Goal: Information Seeking & Learning: Learn about a topic

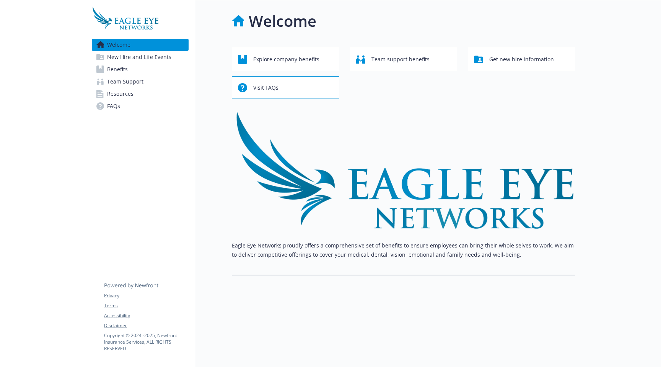
click at [140, 59] on span "New Hire and Life Events" at bounding box center [139, 57] width 64 height 12
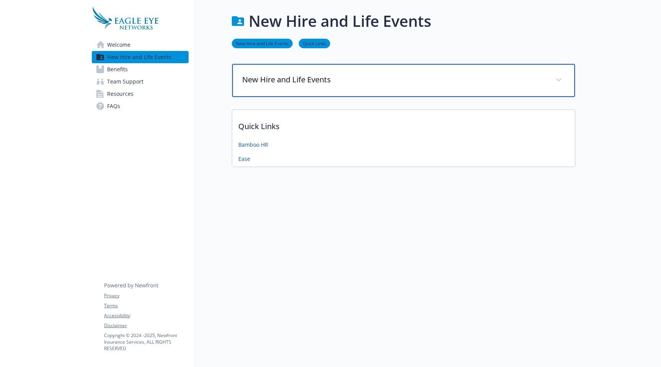
click at [302, 88] on div "New Hire and Life Events" at bounding box center [403, 80] width 343 height 33
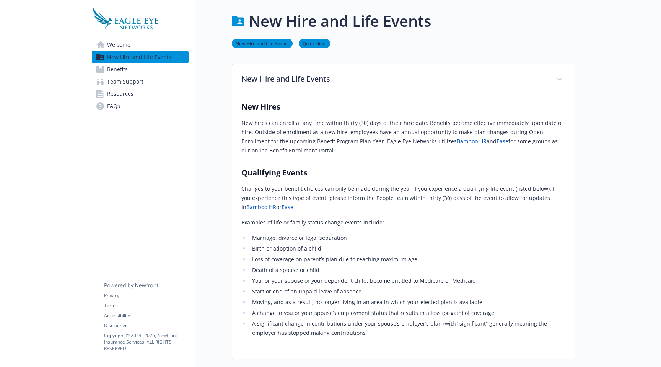
drag, startPoint x: 297, startPoint y: 121, endPoint x: 333, endPoint y: 148, distance: 45.4
click at [333, 148] on p "New hires can enroll at any time within thirty (30) days of their hire date. Be…" at bounding box center [403, 136] width 324 height 37
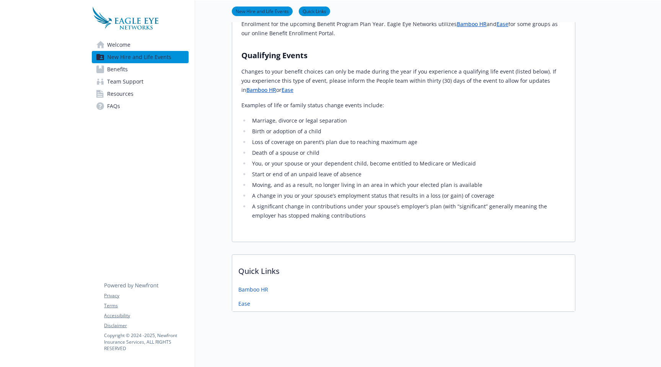
scroll to position [123, 0]
click at [146, 77] on link "Team Support" at bounding box center [140, 81] width 97 height 12
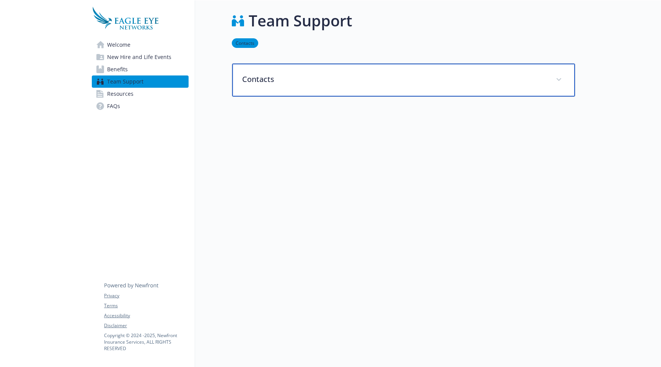
click at [322, 73] on p "Contacts" at bounding box center [394, 78] width 305 height 11
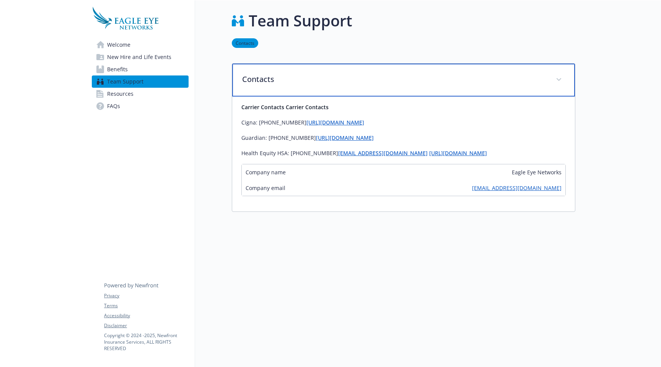
click at [322, 73] on p "Contacts" at bounding box center [394, 78] width 305 height 11
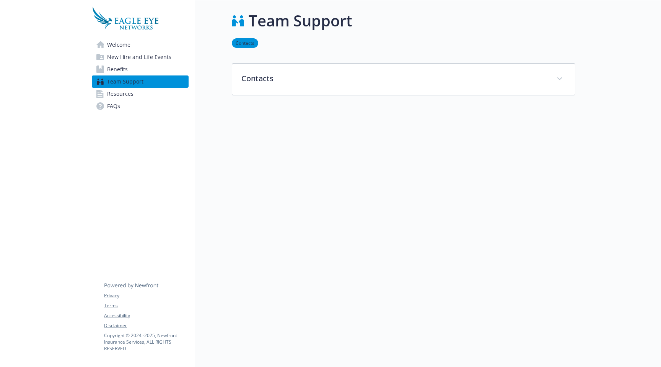
click at [135, 69] on link "Benefits" at bounding box center [140, 69] width 97 height 12
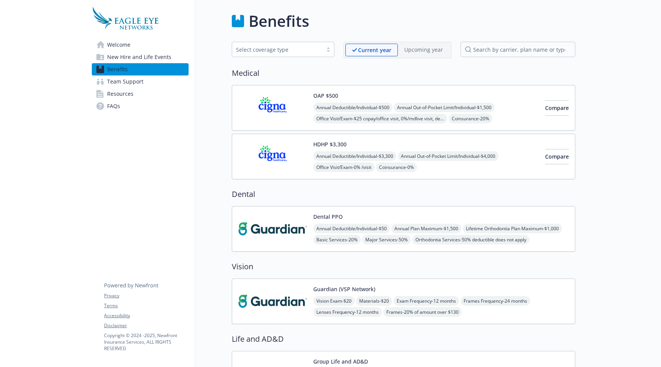
click at [461, 147] on div "HDHP $3,300 Annual Deductible/Individual - $3,300 Annual Out-of-Pocket Limit/In…" at bounding box center [426, 156] width 226 height 33
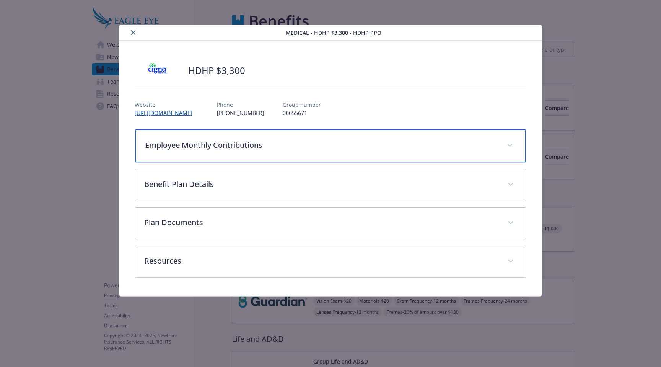
click at [317, 147] on p "Employee Monthly Contributions" at bounding box center [321, 144] width 353 height 11
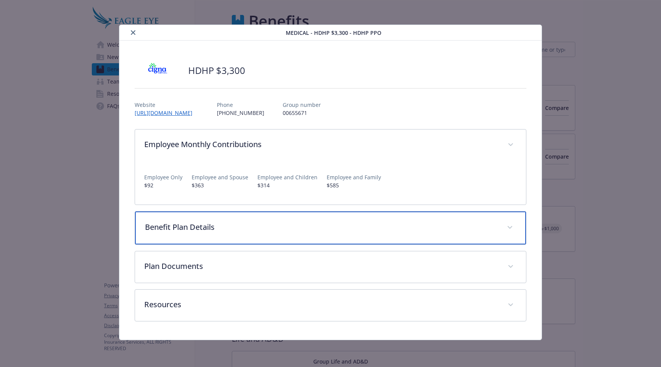
click at [339, 220] on div "Benefit Plan Details" at bounding box center [330, 227] width 391 height 33
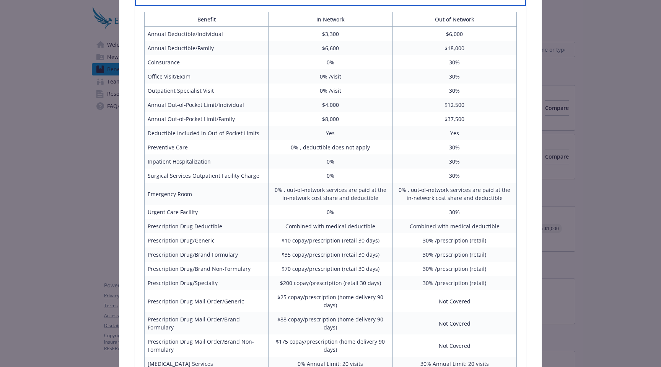
scroll to position [148, 0]
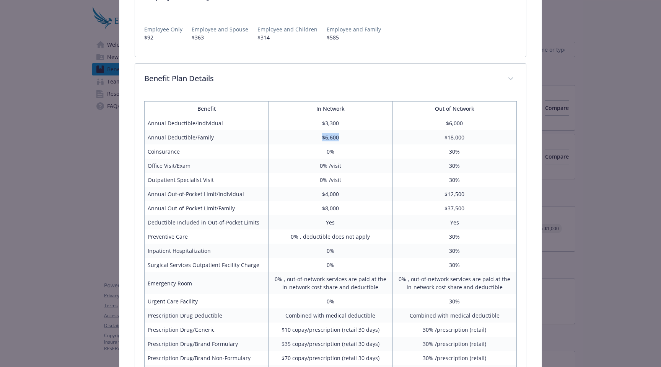
drag, startPoint x: 340, startPoint y: 141, endPoint x: 302, endPoint y: 138, distance: 37.6
click at [302, 138] on td "$6,600" at bounding box center [331, 137] width 124 height 14
drag, startPoint x: 347, startPoint y: 211, endPoint x: 309, endPoint y: 210, distance: 38.7
click at [309, 210] on td "$8,000" at bounding box center [331, 208] width 124 height 14
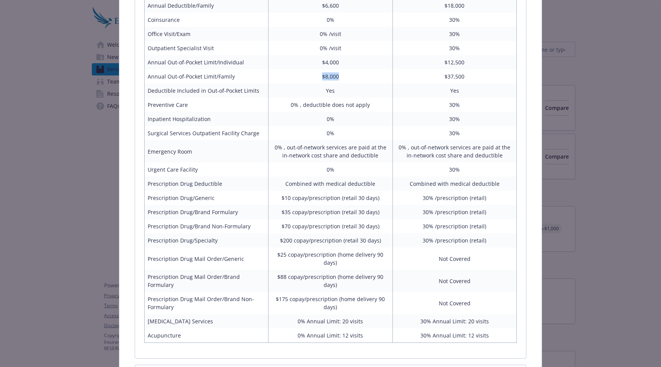
scroll to position [282, 0]
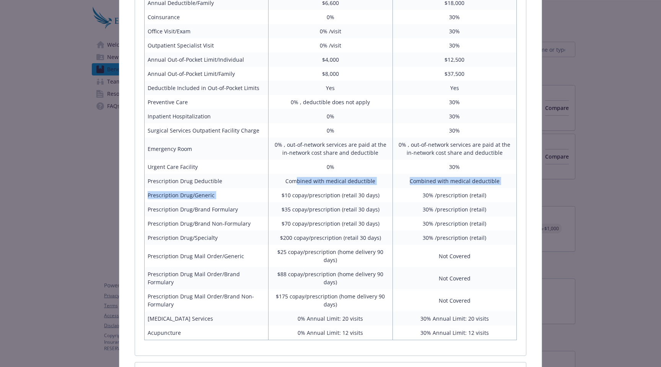
drag, startPoint x: 297, startPoint y: 181, endPoint x: 357, endPoint y: 191, distance: 60.0
click at [357, 191] on tbody "Annual Deductible/Individual $3,300 $6,000 Annual Deductible/Family $6,600 $18,…" at bounding box center [331, 161] width 372 height 358
click at [357, 191] on td "$10 copay/prescription (retail 30 days)" at bounding box center [331, 195] width 124 height 14
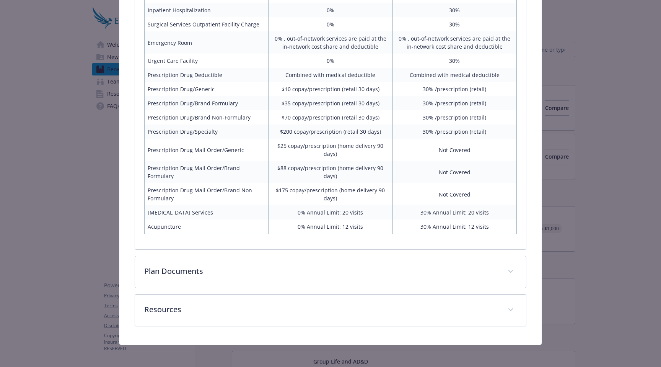
scroll to position [391, 0]
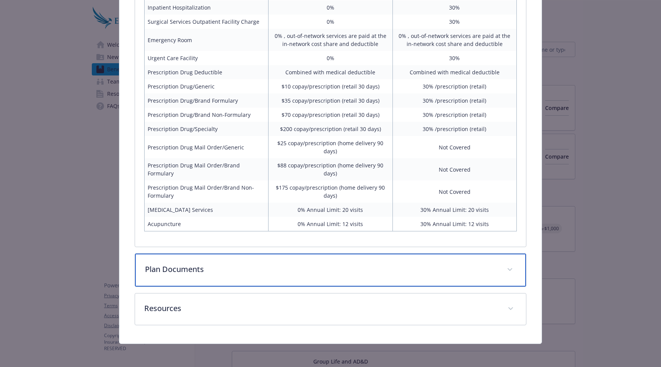
click at [293, 275] on div "Plan Documents" at bounding box center [330, 269] width 391 height 33
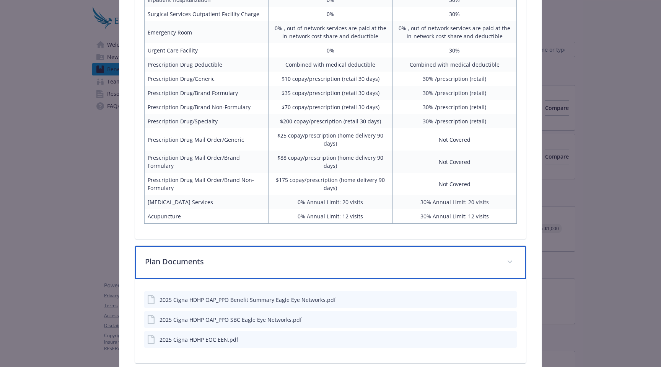
scroll to position [476, 0]
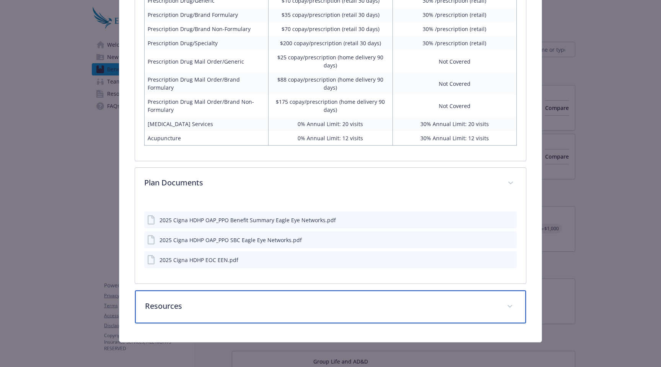
click at [282, 313] on div "Resources" at bounding box center [330, 306] width 391 height 33
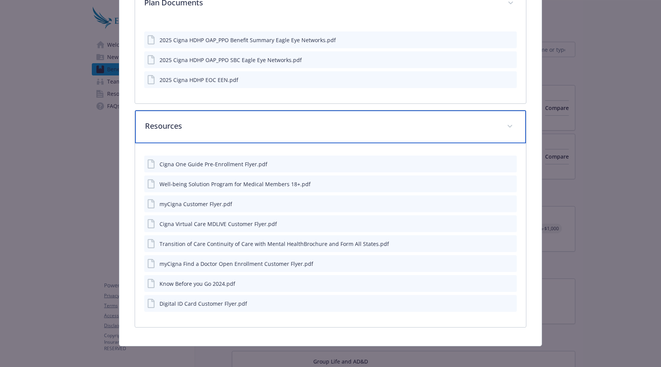
scroll to position [660, 0]
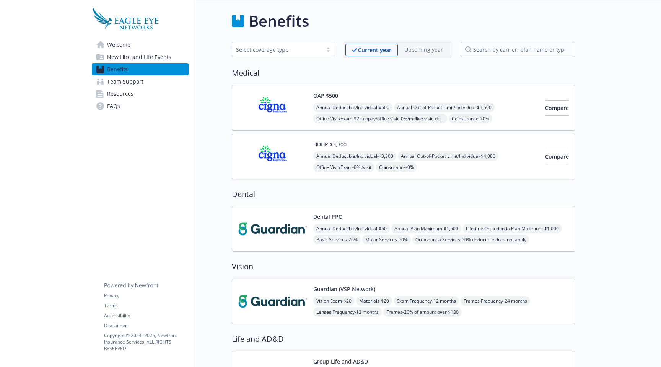
click at [297, 218] on img at bounding box center [272, 228] width 69 height 33
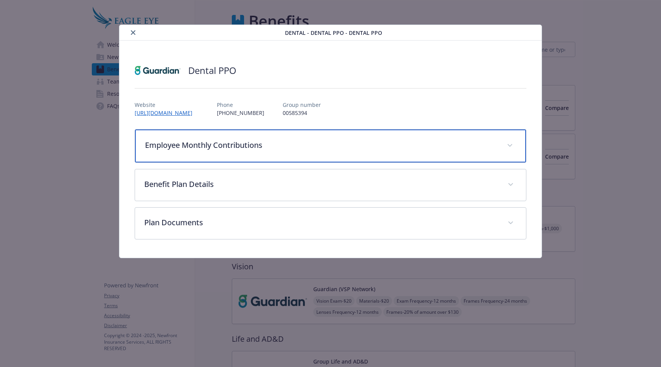
click at [297, 142] on p "Employee Monthly Contributions" at bounding box center [321, 144] width 353 height 11
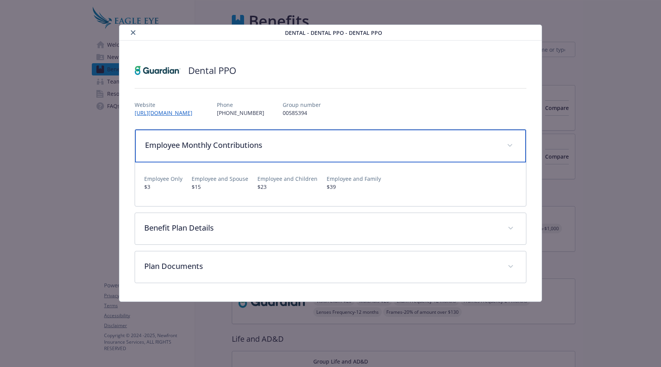
click at [297, 143] on p "Employee Monthly Contributions" at bounding box center [321, 144] width 353 height 11
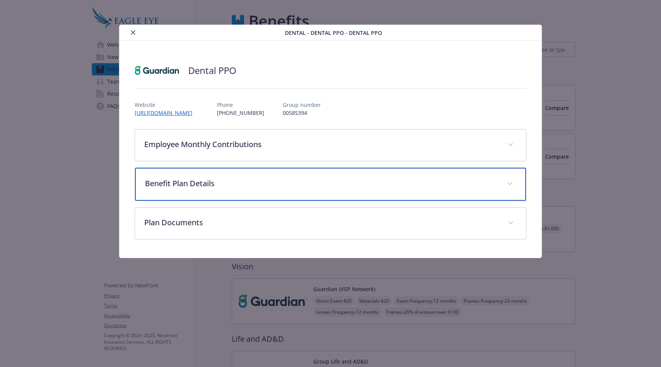
click at [293, 185] on p "Benefit Plan Details" at bounding box center [321, 183] width 353 height 11
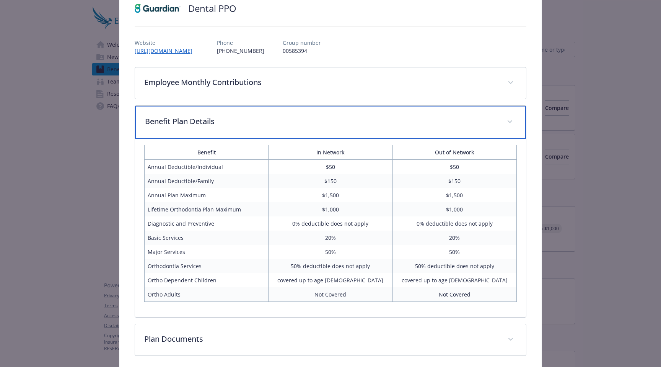
scroll to position [94, 0]
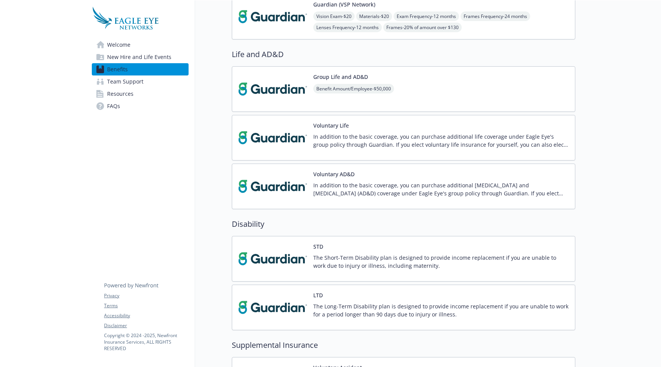
scroll to position [288, 0]
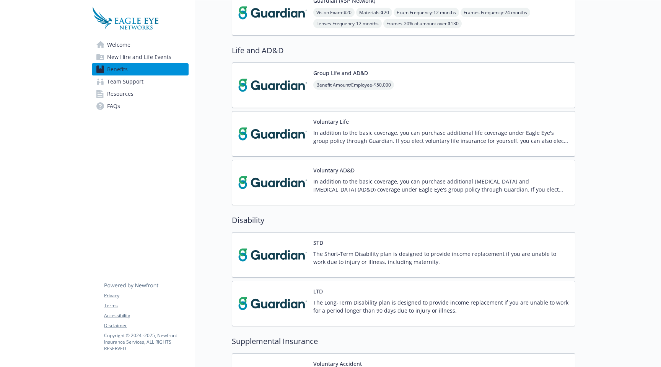
click at [300, 96] on img at bounding box center [272, 85] width 69 height 33
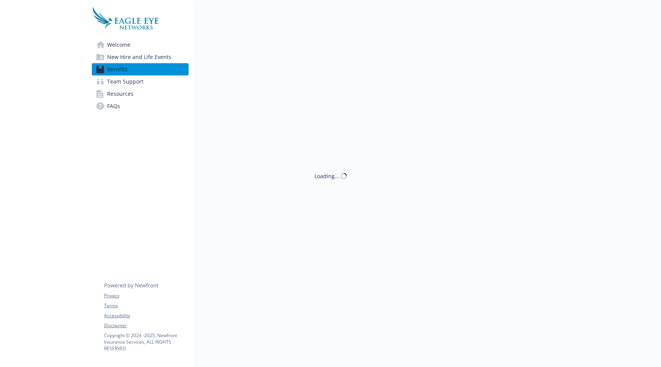
scroll to position [288, 0]
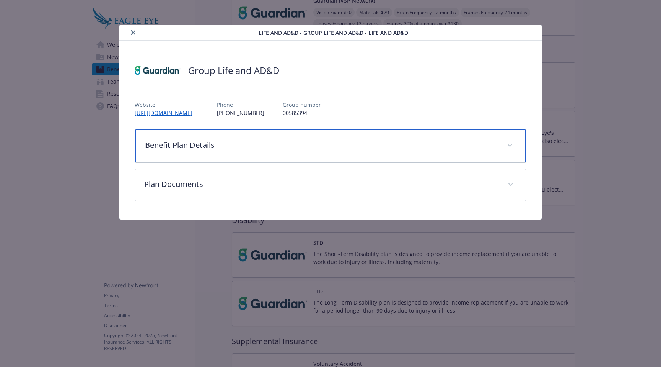
click at [516, 138] on div "Benefit Plan Details" at bounding box center [330, 145] width 391 height 33
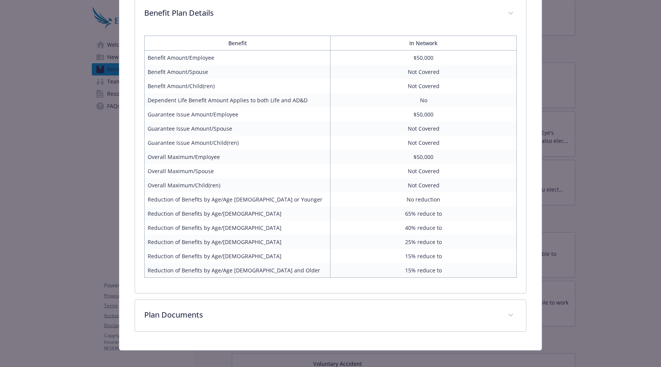
scroll to position [130, 0]
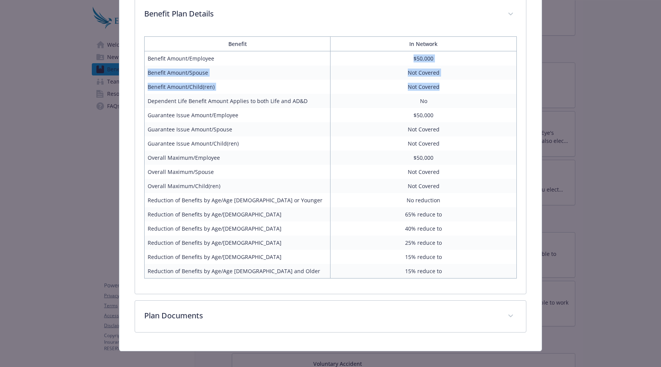
drag, startPoint x: 406, startPoint y: 65, endPoint x: 448, endPoint y: 84, distance: 46.2
click at [449, 83] on tbody "Benefit Amount/Employee $50,000 Benefit Amount/Spouse Not Covered Benefit Amoun…" at bounding box center [331, 164] width 372 height 227
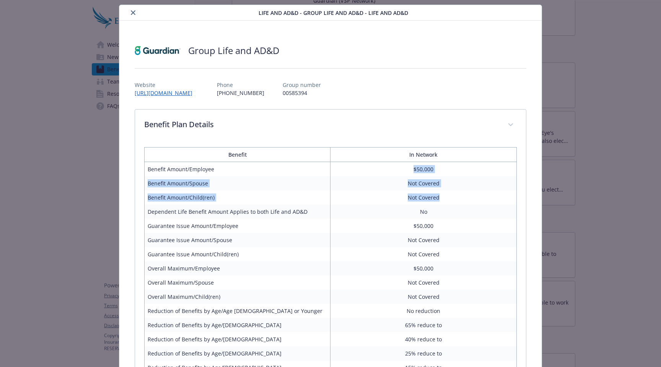
scroll to position [139, 0]
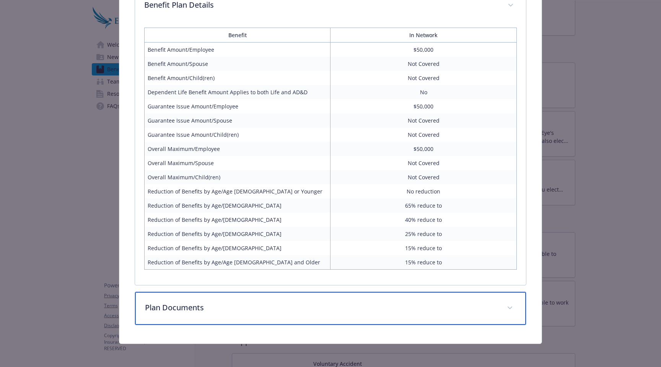
click at [386, 292] on div "Plan Documents" at bounding box center [330, 308] width 391 height 33
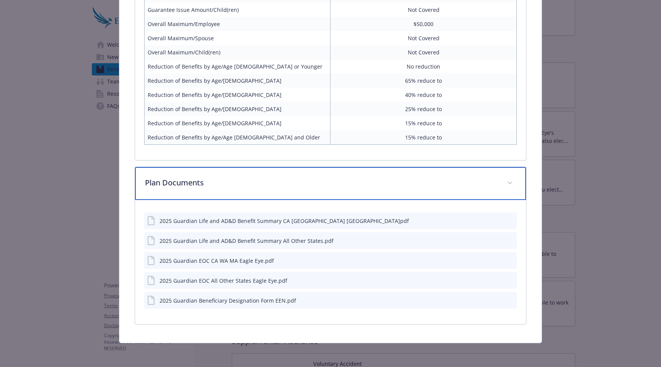
scroll to position [265, 0]
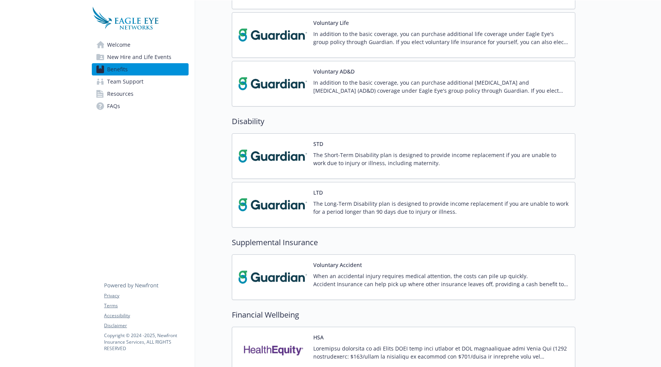
scroll to position [540, 0]
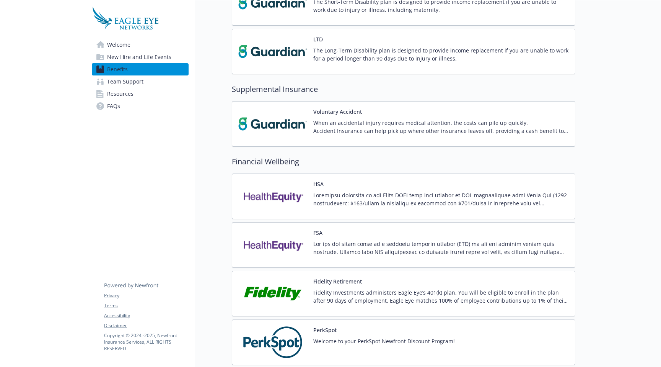
click at [348, 204] on p at bounding box center [441, 199] width 256 height 16
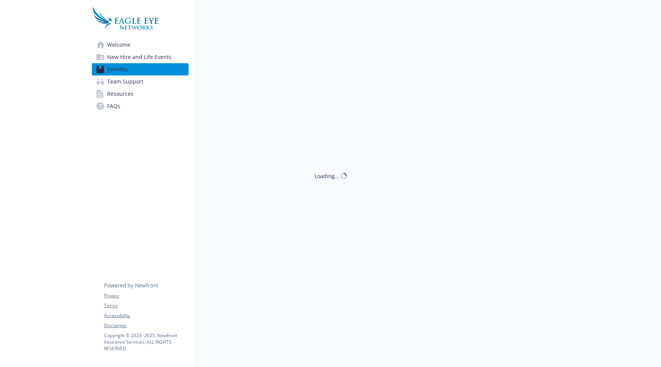
scroll to position [540, 0]
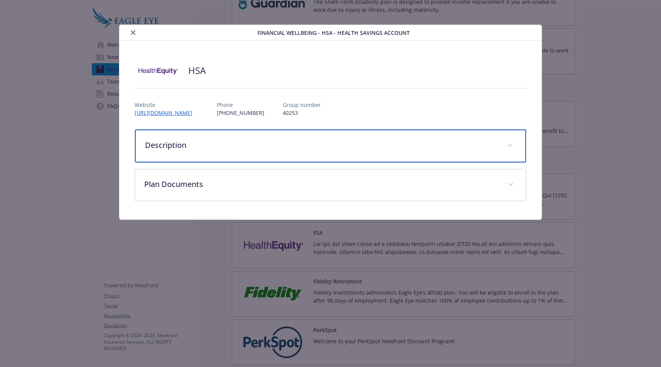
click at [290, 156] on div "Description" at bounding box center [330, 145] width 391 height 33
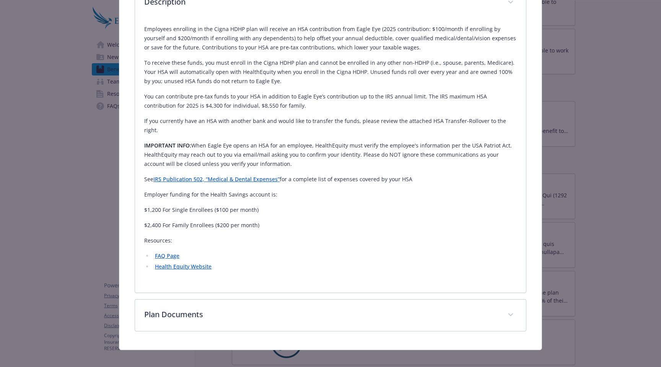
scroll to position [141, 0]
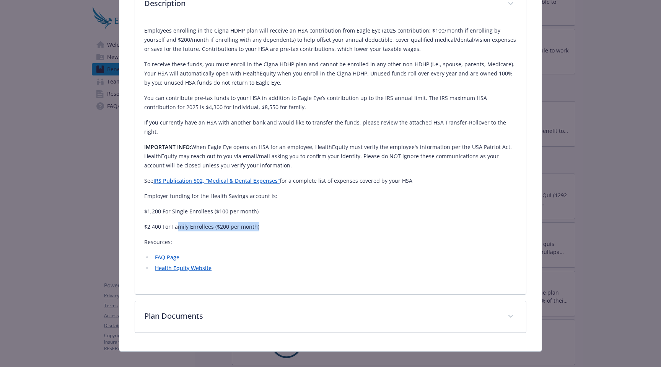
drag, startPoint x: 262, startPoint y: 219, endPoint x: 177, endPoint y: 218, distance: 84.6
click at [177, 222] on p "$2,400 For Family Enrollees ($200 per month)" at bounding box center [330, 226] width 373 height 9
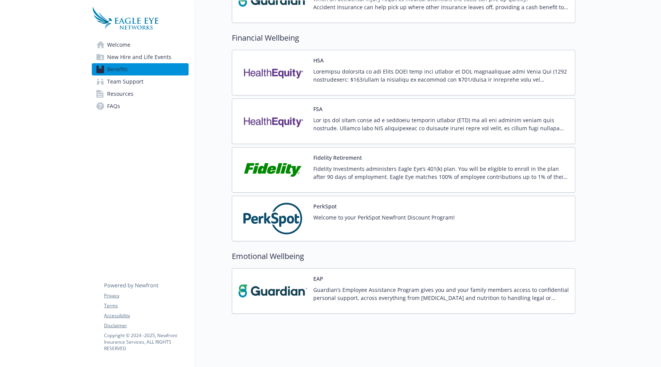
scroll to position [671, 0]
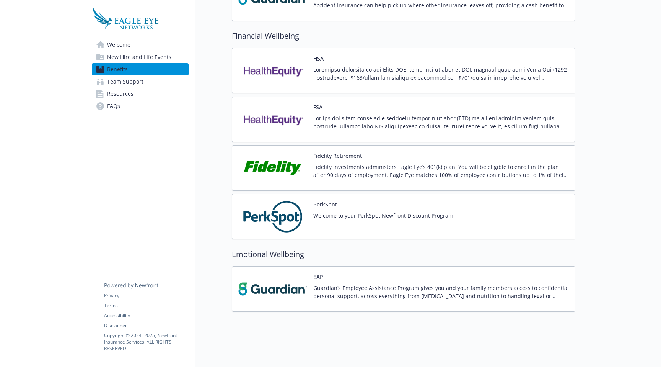
click at [369, 173] on div "Fidelity Investments administers Eagle Eye’s 401(k) plan. You will be eligible …" at bounding box center [441, 173] width 256 height 21
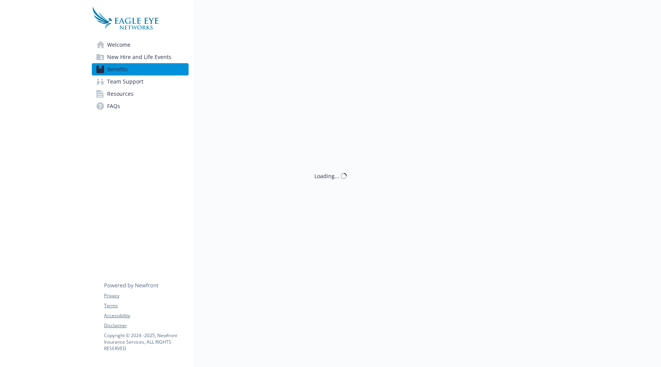
scroll to position [671, 0]
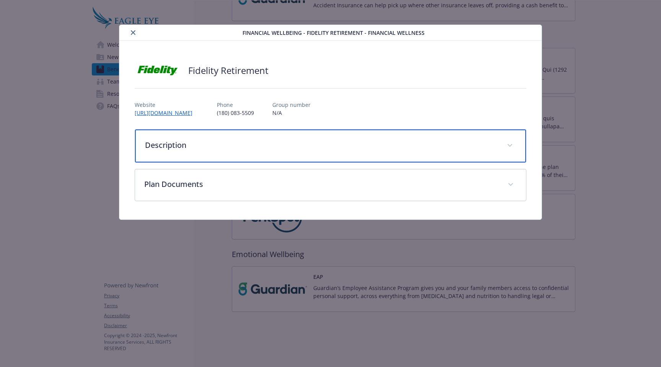
click at [363, 149] on p "Description" at bounding box center [321, 144] width 353 height 11
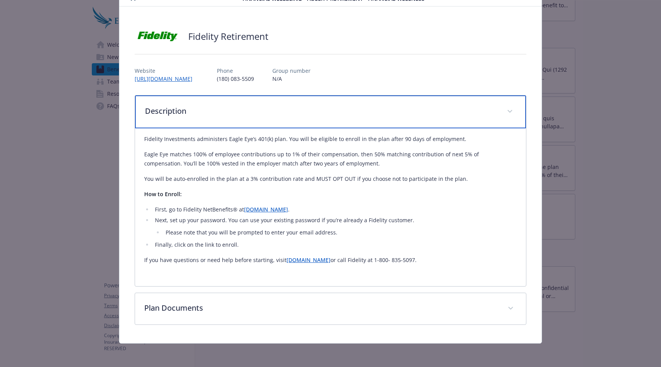
scroll to position [35, 0]
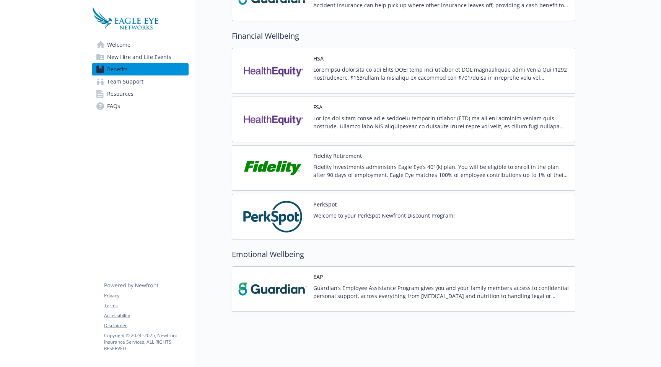
click at [390, 272] on div "EAP Guardian’s Employee Assistance Program gives you and your family members ac…" at bounding box center [441, 288] width 256 height 33
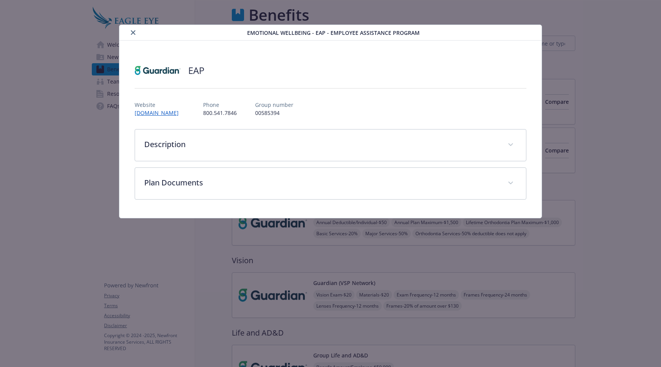
scroll to position [671, 0]
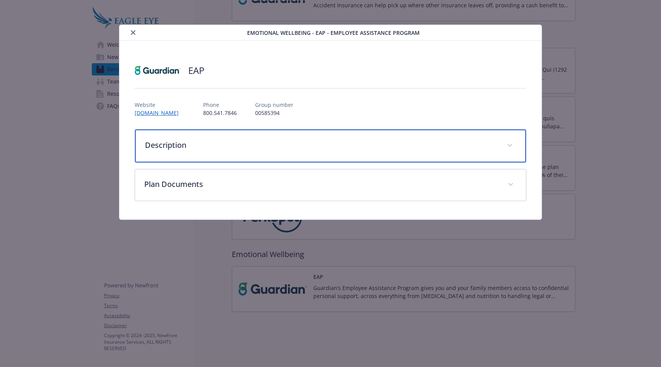
click at [343, 141] on p "Description" at bounding box center [321, 144] width 353 height 11
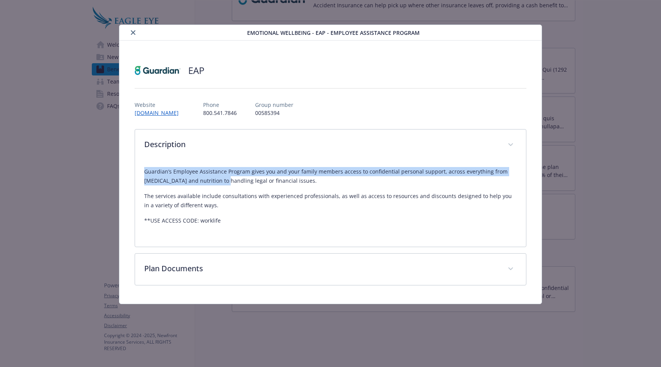
drag, startPoint x: 213, startPoint y: 178, endPoint x: 252, endPoint y: 161, distance: 42.9
click at [251, 161] on div "Guardian’s Employee Assistance Program gives you and your family members access…" at bounding box center [330, 199] width 373 height 77
click at [254, 161] on div "Guardian’s Employee Assistance Program gives you and your family members access…" at bounding box center [330, 199] width 373 height 77
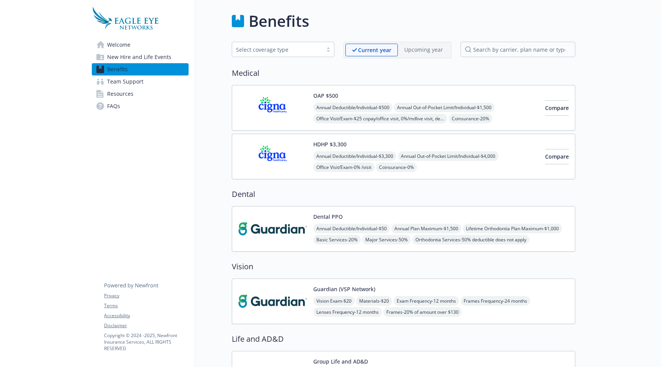
click at [303, 49] on div "Select coverage type" at bounding box center [277, 50] width 83 height 8
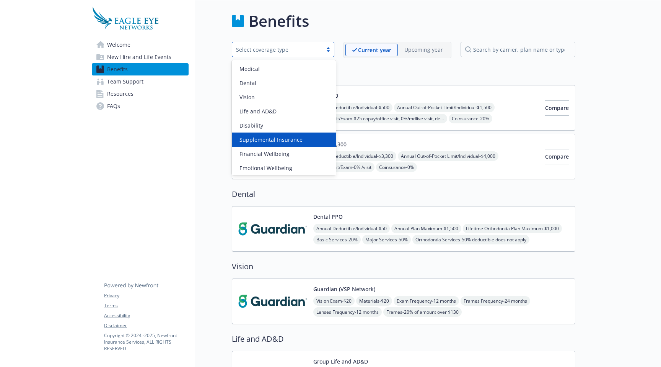
scroll to position [2, 0]
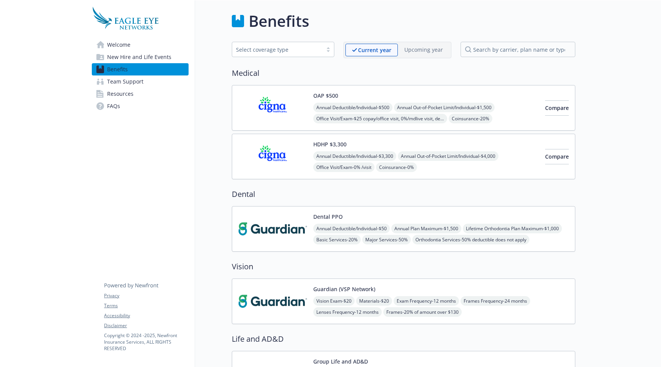
click at [148, 88] on link "Resources" at bounding box center [140, 94] width 97 height 12
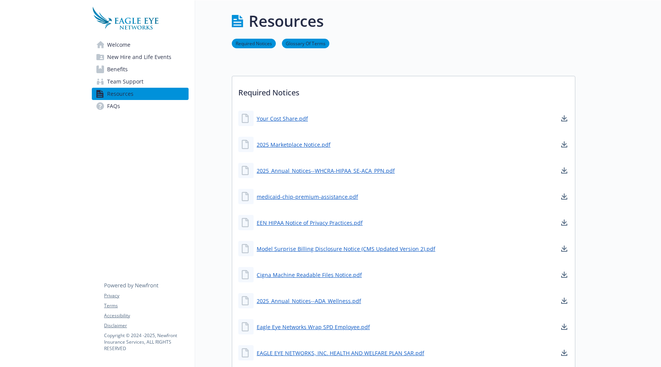
click at [139, 109] on link "FAQs" at bounding box center [140, 106] width 97 height 12
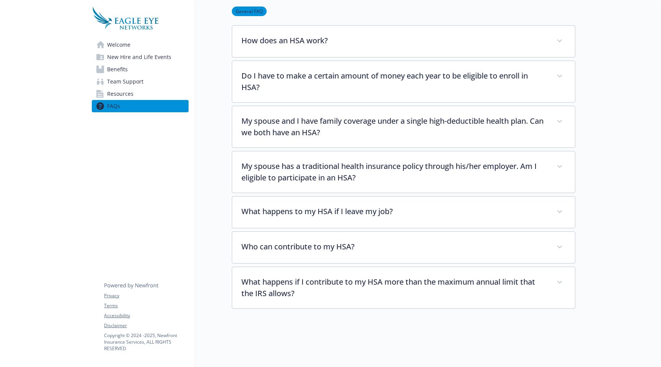
scroll to position [1051, 0]
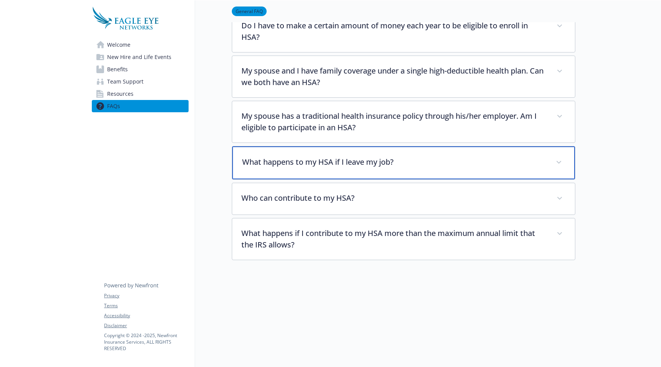
click at [385, 161] on div "What happens to my HSA if I leave my job?" at bounding box center [403, 162] width 343 height 33
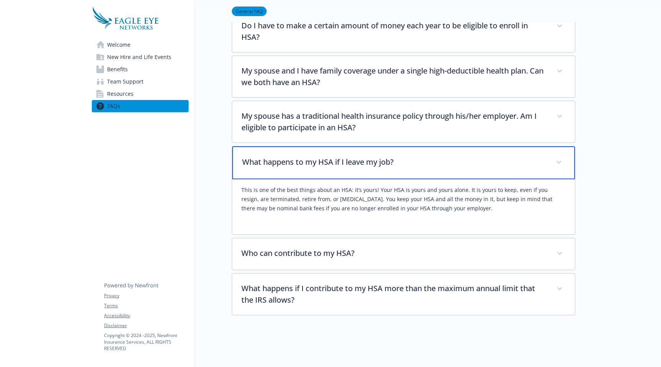
click at [385, 162] on div "What happens to my HSA if I leave my job?" at bounding box center [403, 162] width 343 height 33
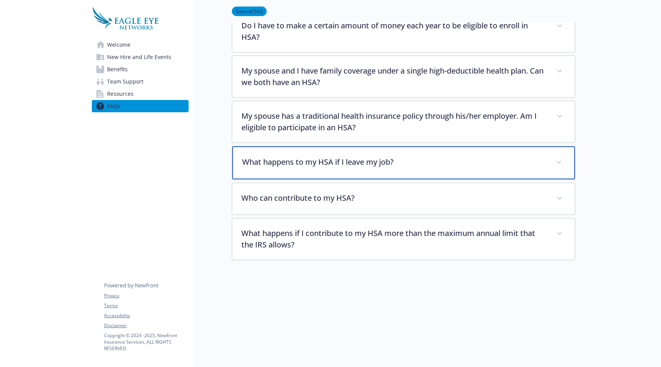
scroll to position [1053, 0]
